Goal: Task Accomplishment & Management: Manage account settings

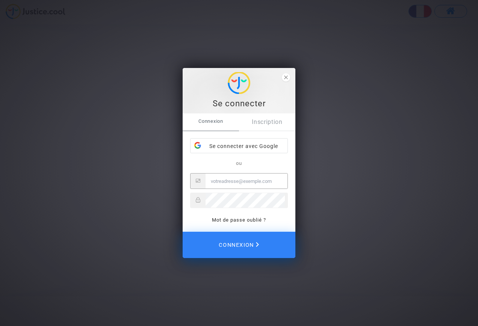
type input "[EMAIL_ADDRESS][DOMAIN_NAME]"
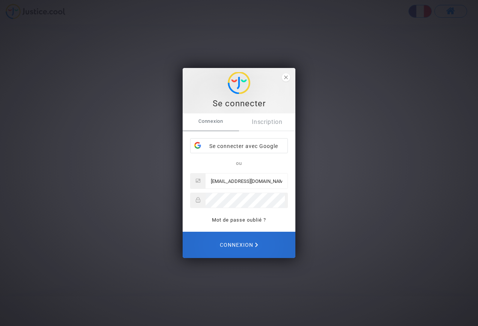
click at [253, 247] on span "Connexion" at bounding box center [239, 245] width 38 height 16
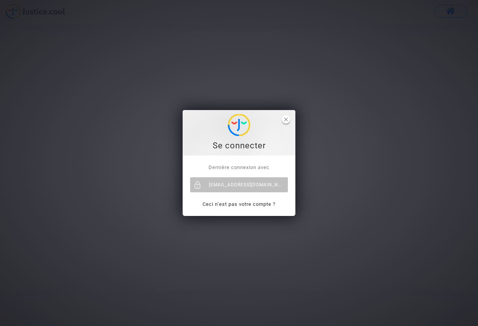
click at [285, 119] on icon "close" at bounding box center [286, 120] width 4 height 4
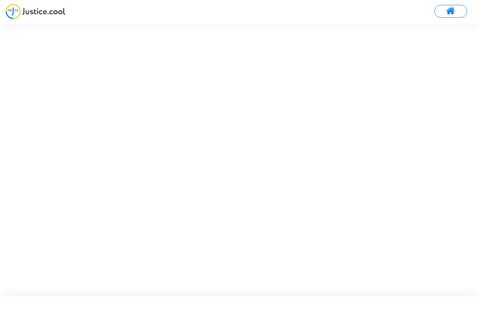
click at [447, 12] on span at bounding box center [450, 11] width 9 height 10
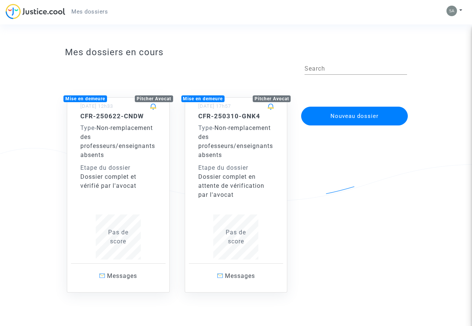
click at [237, 239] on span "Pas de score" at bounding box center [236, 237] width 20 height 16
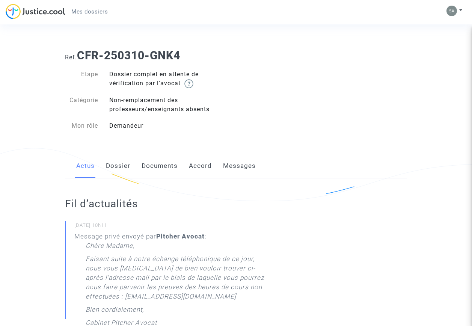
click at [159, 167] on link "Documents" at bounding box center [160, 166] width 36 height 25
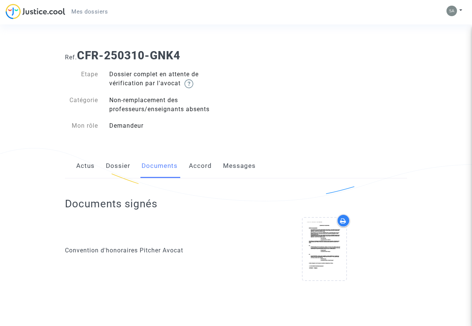
click at [95, 11] on span "Mes dossiers" at bounding box center [89, 11] width 36 height 7
